Goal: Navigation & Orientation: Go to known website

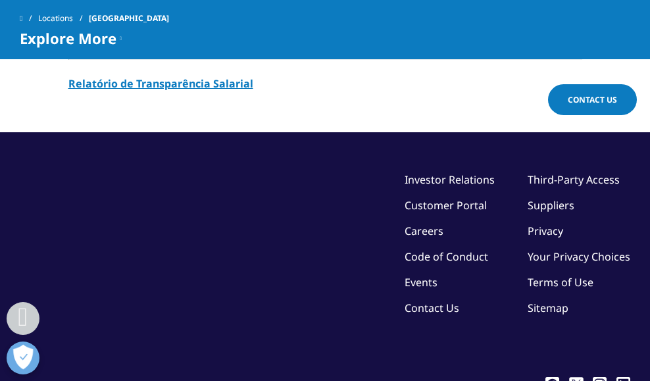
scroll to position [1514, 0]
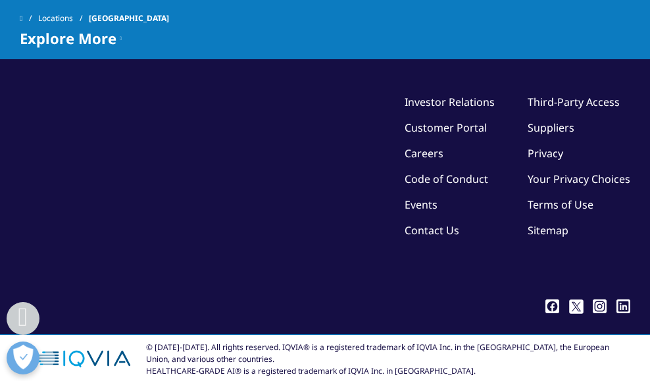
click at [549, 197] on link "Terms of Use" at bounding box center [561, 204] width 66 height 14
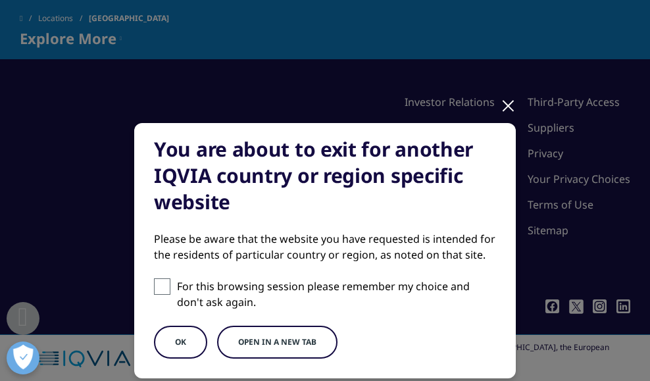
click at [176, 349] on button "OK" at bounding box center [180, 342] width 53 height 33
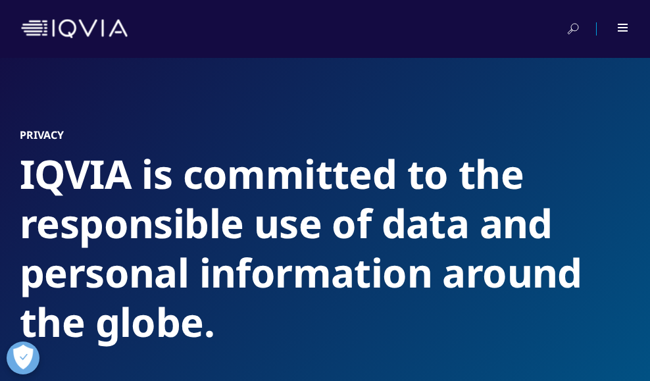
click at [94, 29] on img at bounding box center [74, 28] width 107 height 19
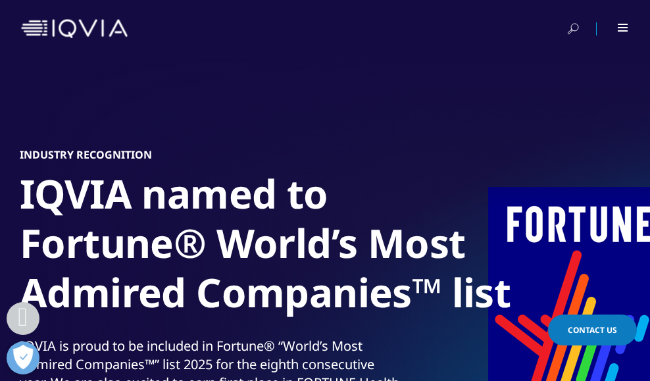
scroll to position [1316, 0]
